Goal: Use online tool/utility

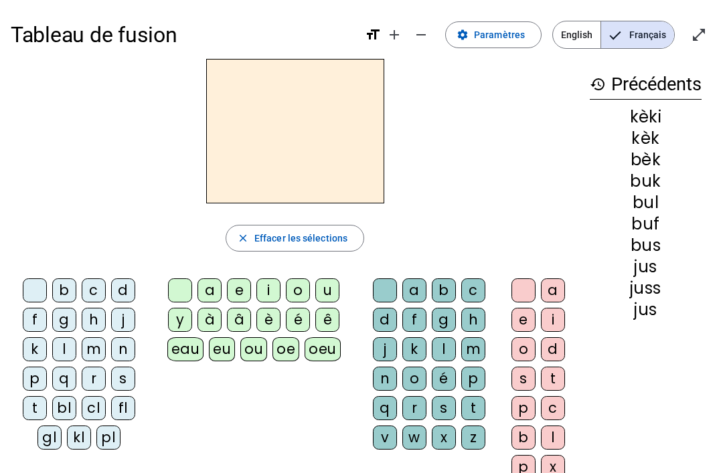
scroll to position [7, 0]
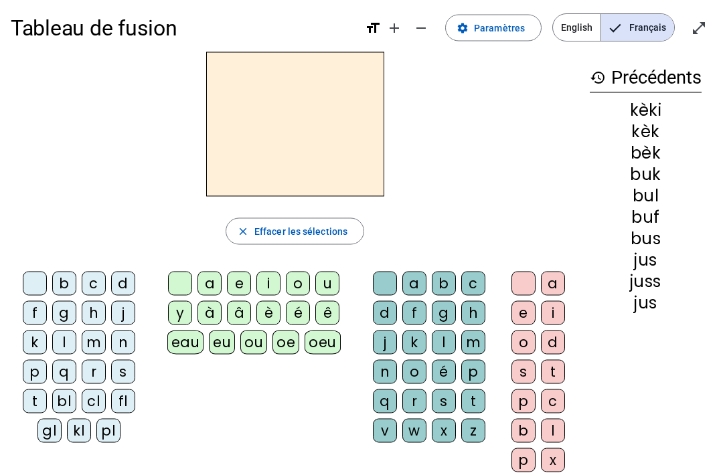
click at [480, 338] on div "m" at bounding box center [473, 343] width 24 height 24
click at [470, 349] on div "m" at bounding box center [473, 342] width 24 height 24
click at [425, 281] on div "a" at bounding box center [414, 283] width 24 height 24
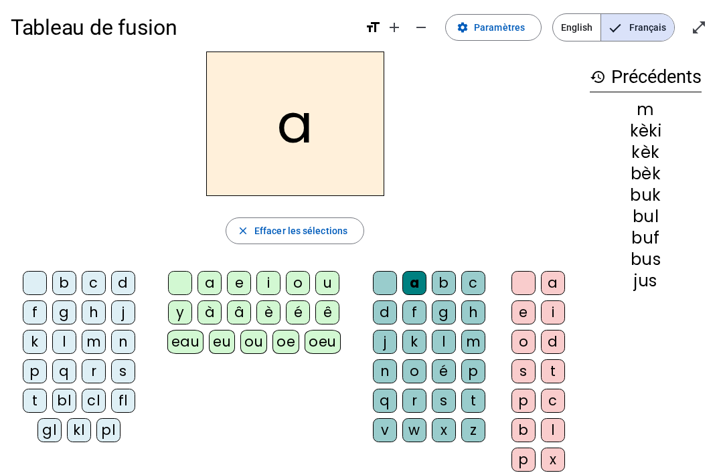
click at [375, 285] on div at bounding box center [385, 283] width 24 height 24
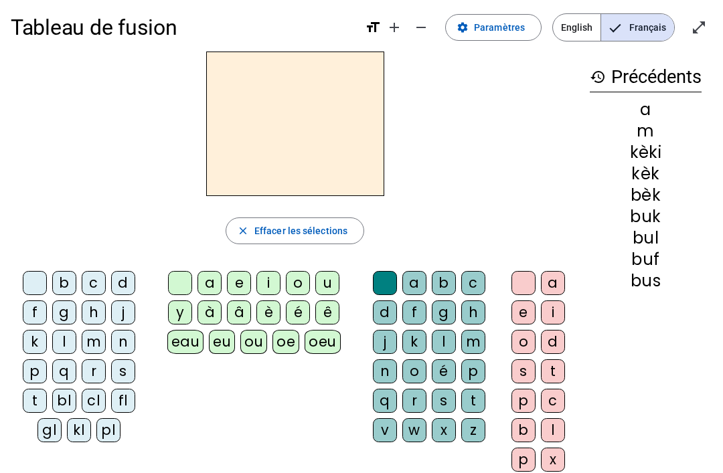
click at [96, 338] on div "m" at bounding box center [94, 342] width 24 height 24
click at [209, 281] on div "a" at bounding box center [209, 283] width 24 height 24
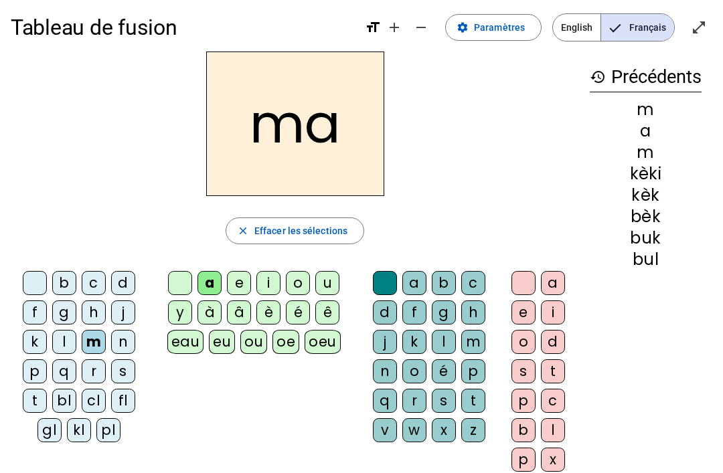
click at [41, 399] on div "t" at bounding box center [35, 401] width 24 height 24
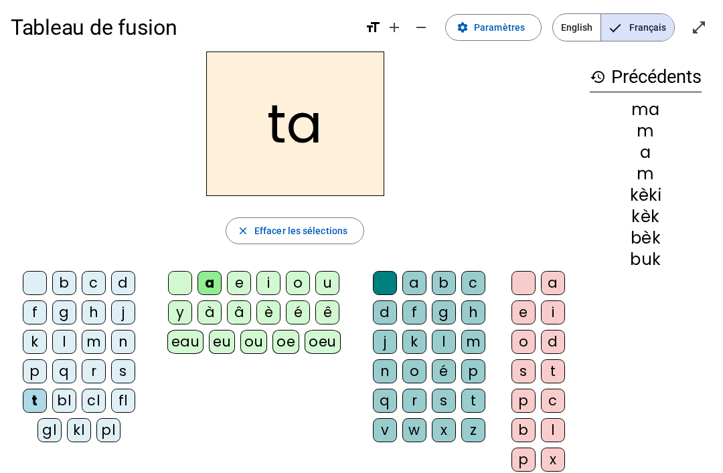
click at [70, 340] on div "l" at bounding box center [64, 342] width 24 height 24
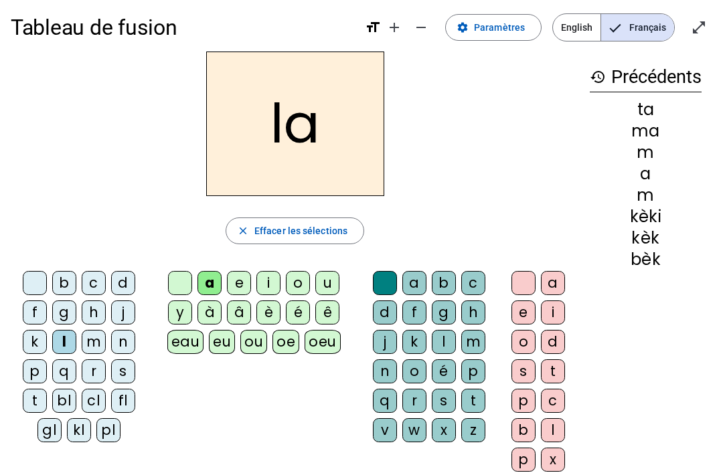
click at [340, 304] on letter-bubble "ê" at bounding box center [329, 314] width 29 height 29
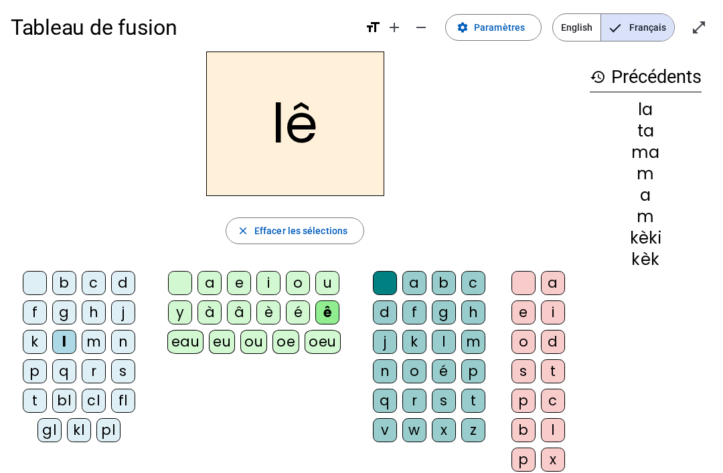
click at [297, 312] on div "é" at bounding box center [298, 312] width 24 height 24
click at [236, 278] on div "e" at bounding box center [239, 283] width 24 height 24
click at [119, 312] on div "j" at bounding box center [123, 312] width 24 height 24
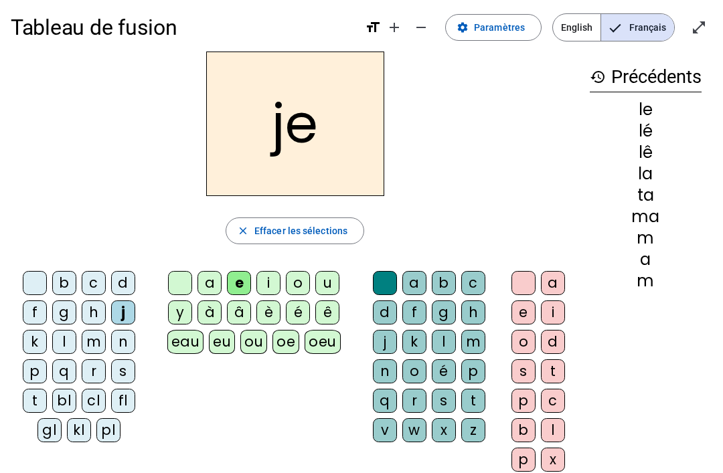
click at [68, 300] on div "g" at bounding box center [64, 312] width 24 height 24
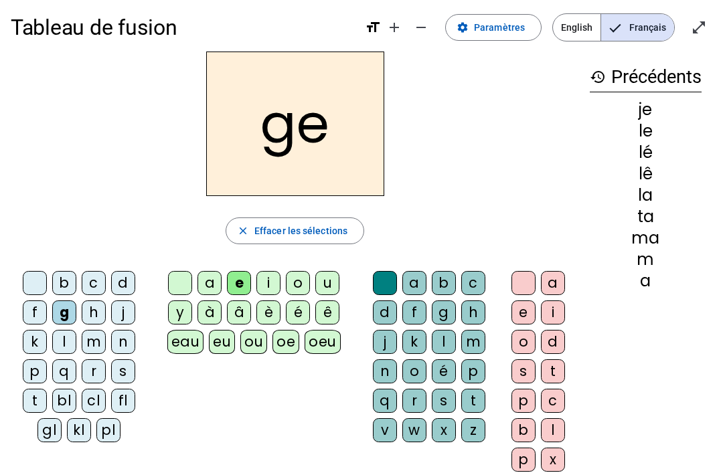
click at [133, 302] on div "j" at bounding box center [123, 312] width 24 height 24
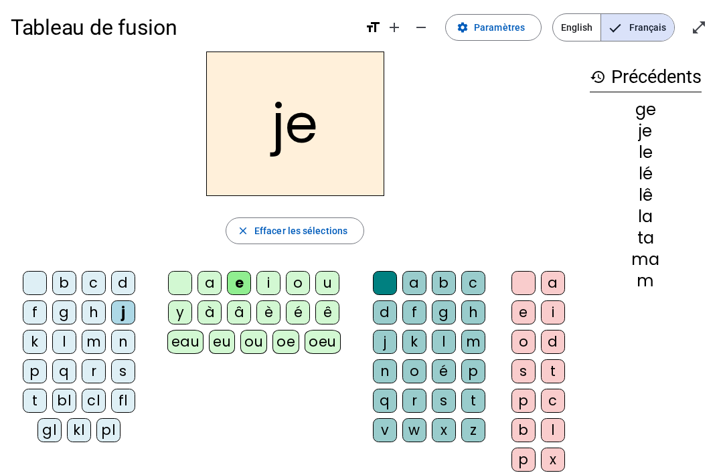
click at [128, 342] on div "n" at bounding box center [123, 342] width 24 height 24
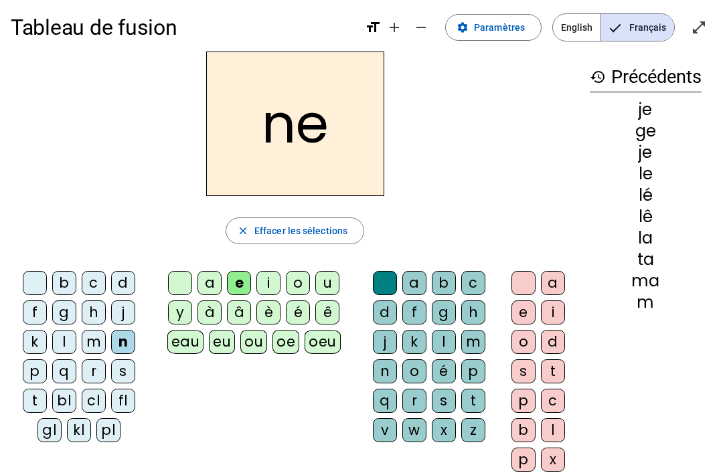
click at [122, 282] on div "d" at bounding box center [123, 283] width 24 height 24
click at [330, 284] on div "u" at bounding box center [327, 283] width 24 height 24
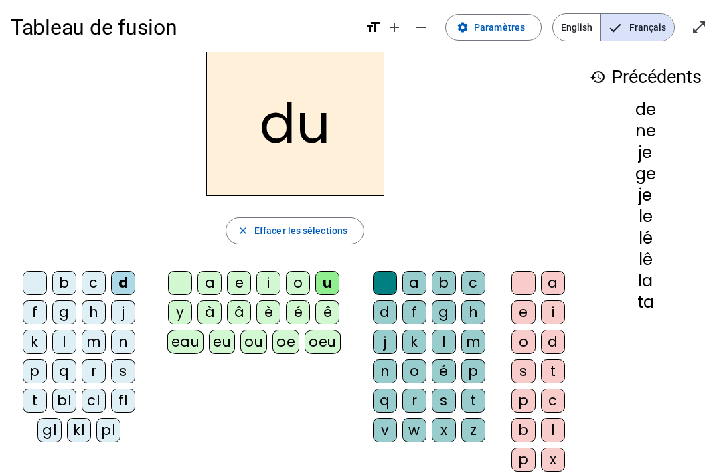
click at [38, 401] on div "t" at bounding box center [35, 401] width 24 height 24
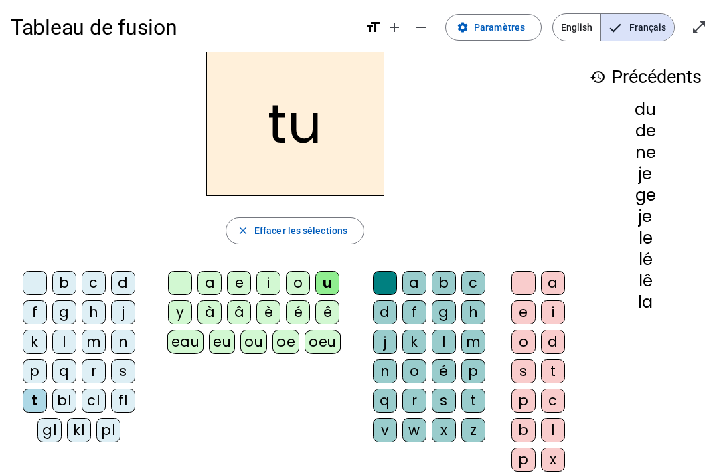
click at [58, 288] on div "b" at bounding box center [64, 283] width 24 height 24
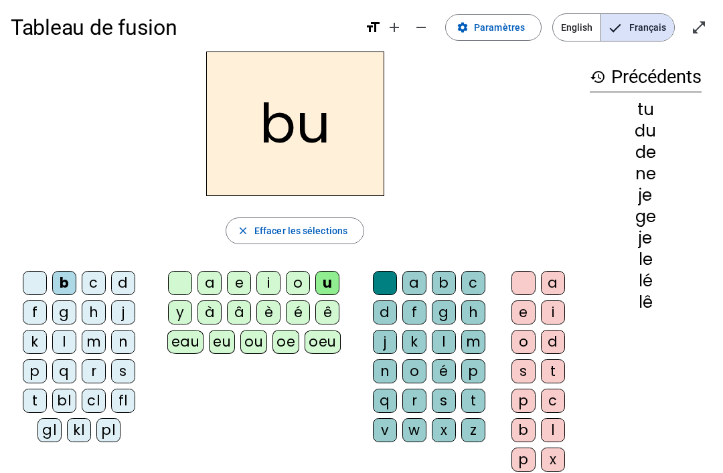
click at [443, 400] on div "s" at bounding box center [444, 401] width 24 height 24
